Goal: Find specific page/section: Find specific page/section

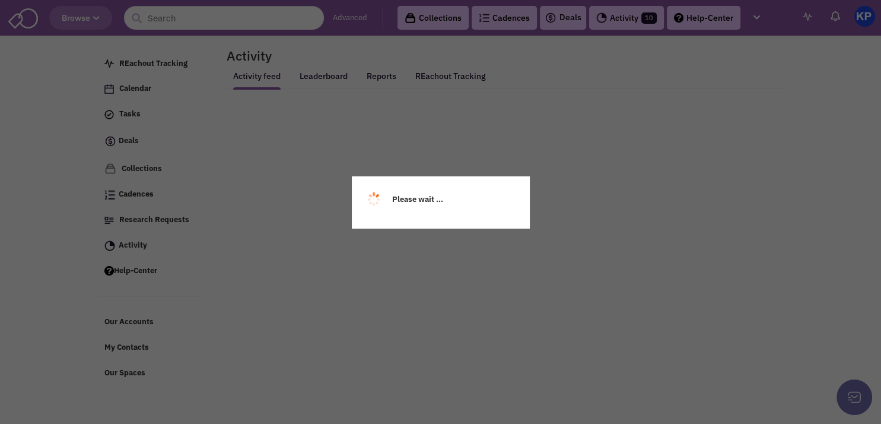
select select
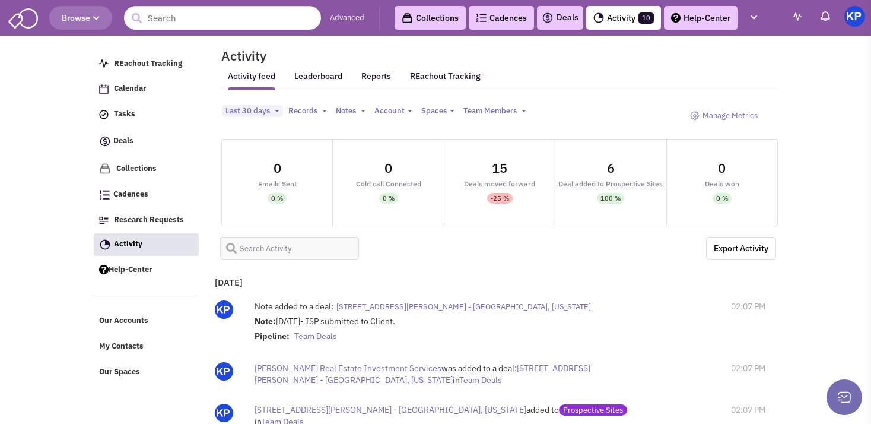
click at [552, 21] on img at bounding box center [548, 18] width 12 height 14
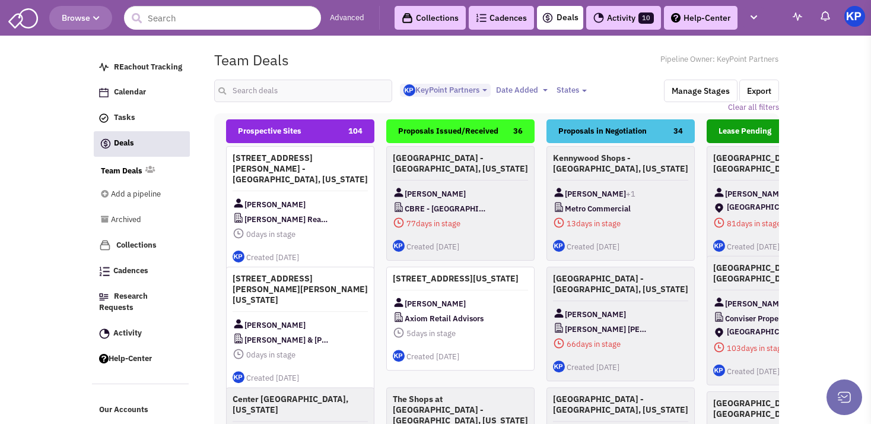
select select "1900"
select select
click at [297, 96] on input "text" at bounding box center [303, 90] width 178 height 23
type input "fort [PERSON_NAME]"
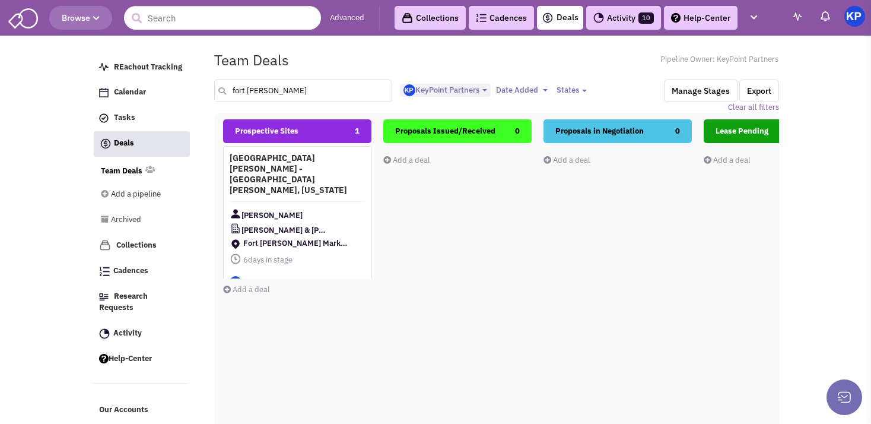
scroll to position [0, 0]
click at [326, 181] on div "[GEOGRAPHIC_DATA][PERSON_NAME] - [GEOGRAPHIC_DATA][PERSON_NAME], [US_STATE] [PE…" at bounding box center [300, 221] width 148 height 151
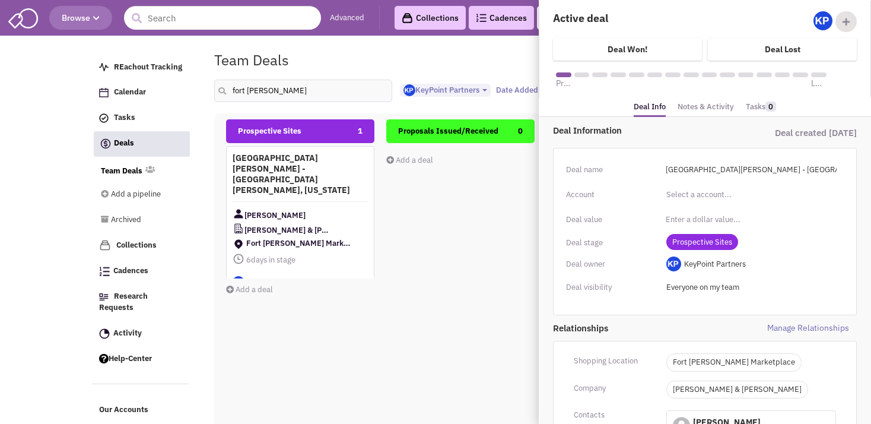
click at [708, 107] on link "Notes & Activity" at bounding box center [706, 106] width 56 height 17
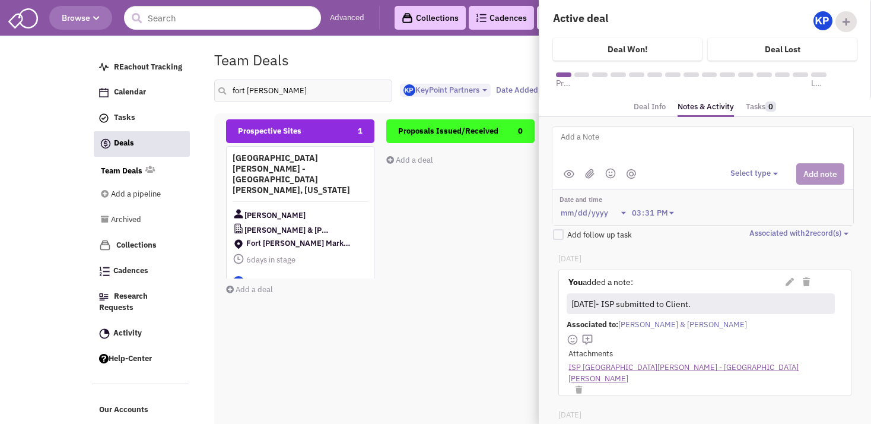
click at [633, 365] on link "ISP [GEOGRAPHIC_DATA][PERSON_NAME] - [GEOGRAPHIC_DATA][PERSON_NAME]" at bounding box center [698, 373] width 260 height 22
